Goal: Find specific page/section

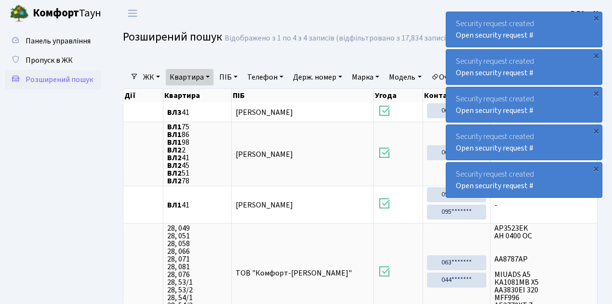
select select "25"
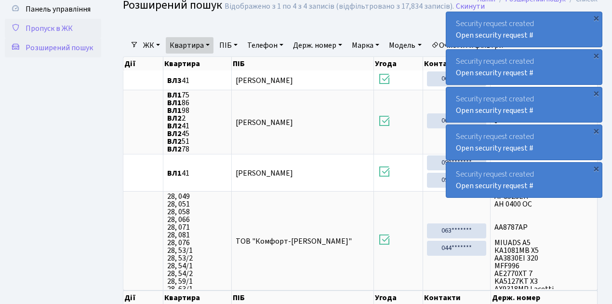
click at [59, 23] on span "Пропуск в ЖК" at bounding box center [49, 28] width 47 height 11
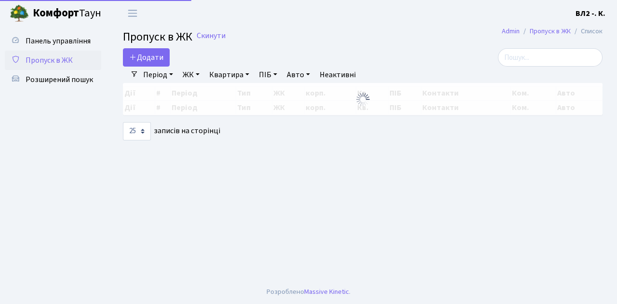
select select "25"
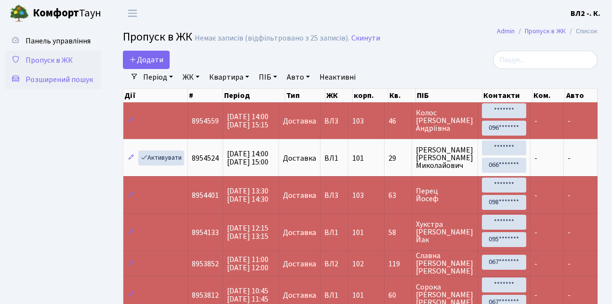
click at [70, 81] on span "Розширений пошук" at bounding box center [59, 79] width 67 height 11
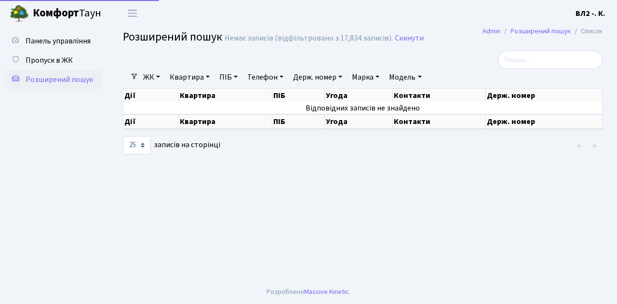
select select "25"
click at [194, 80] on link "Квартира" at bounding box center [190, 77] width 48 height 16
type input "41"
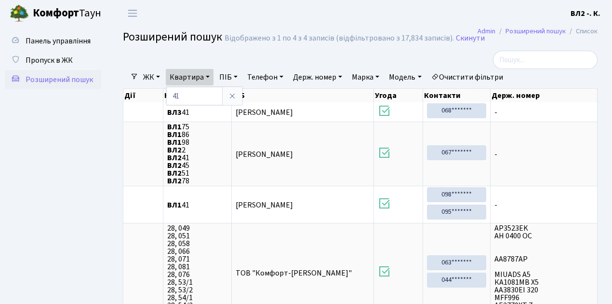
click at [93, 167] on ul "Панель управління Пропуск в ЖК Розширений пошук" at bounding box center [53, 194] width 96 height 327
